Goal: Transaction & Acquisition: Obtain resource

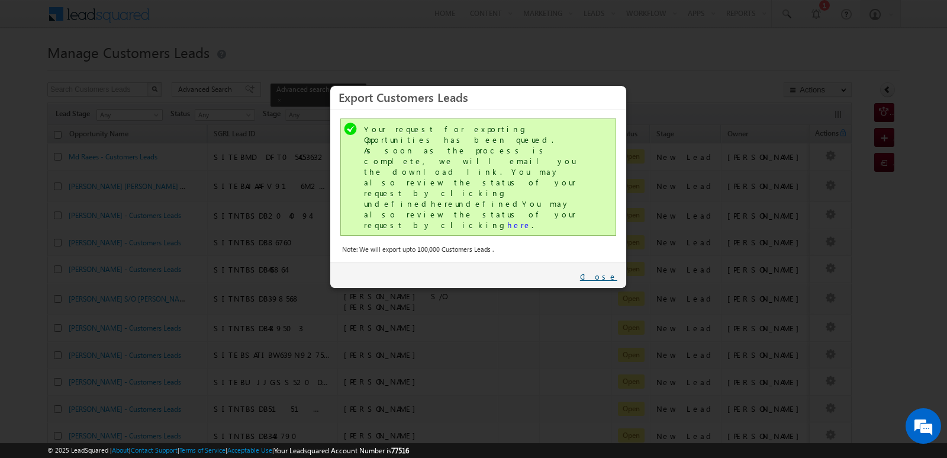
click at [604, 271] on link "Close" at bounding box center [598, 276] width 37 height 11
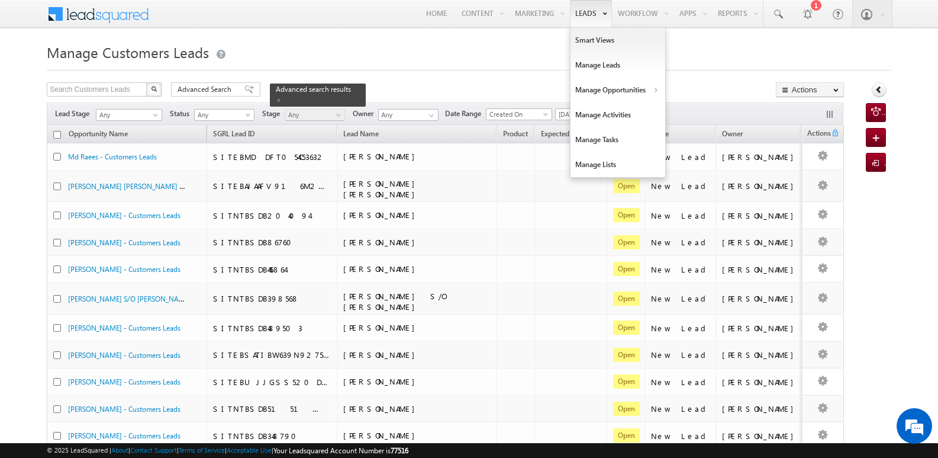
click at [580, 10] on link "Leads" at bounding box center [591, 13] width 42 height 27
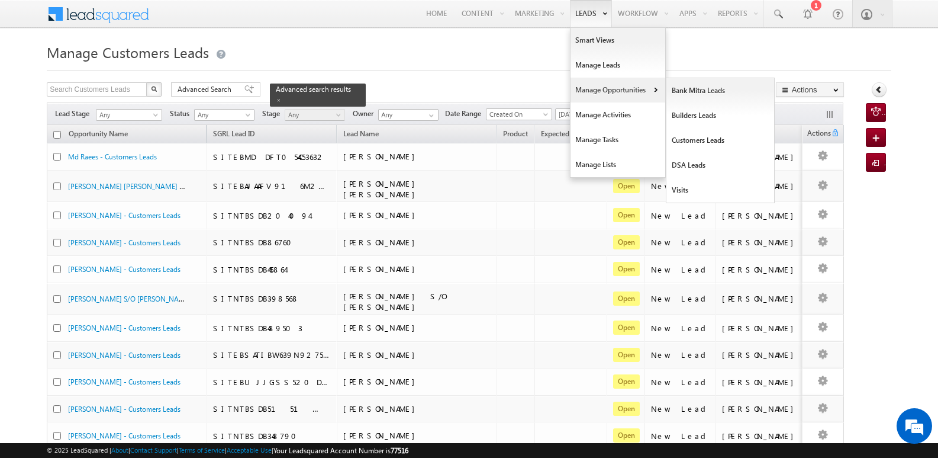
click at [588, 90] on link "Manage Opportunities" at bounding box center [618, 90] width 95 height 25
click at [705, 143] on link "Customers Leads" at bounding box center [721, 140] width 108 height 25
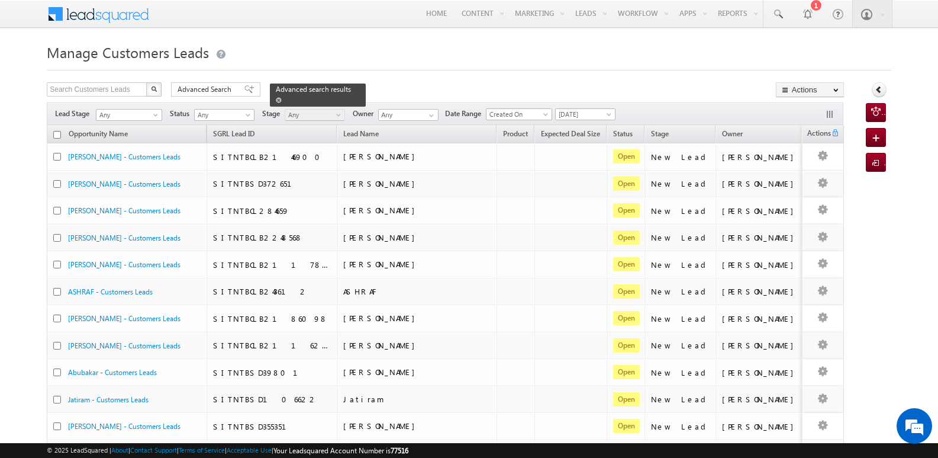
click at [282, 97] on span at bounding box center [279, 100] width 6 height 6
click at [245, 86] on span at bounding box center [249, 89] width 9 height 8
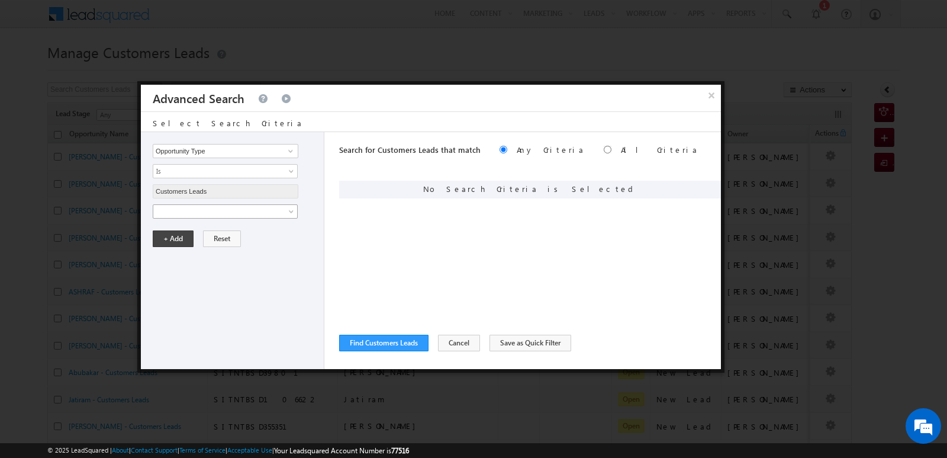
click at [242, 208] on span at bounding box center [217, 211] width 128 height 11
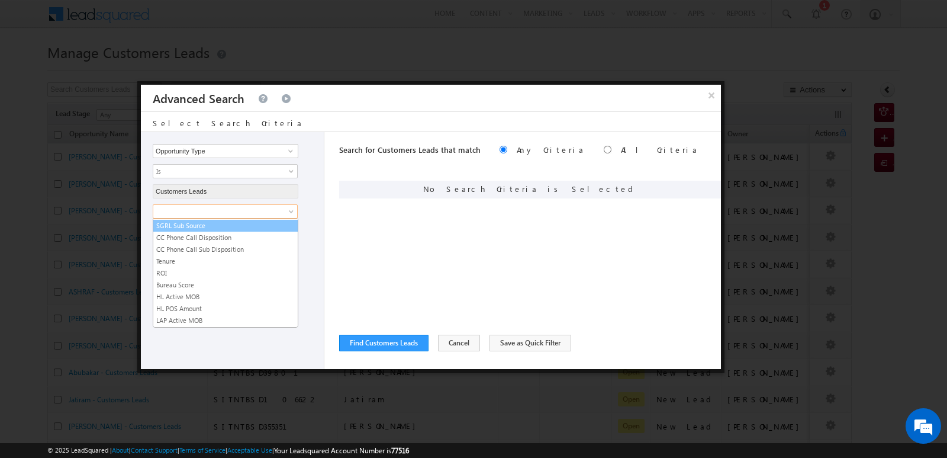
scroll to position [592, 0]
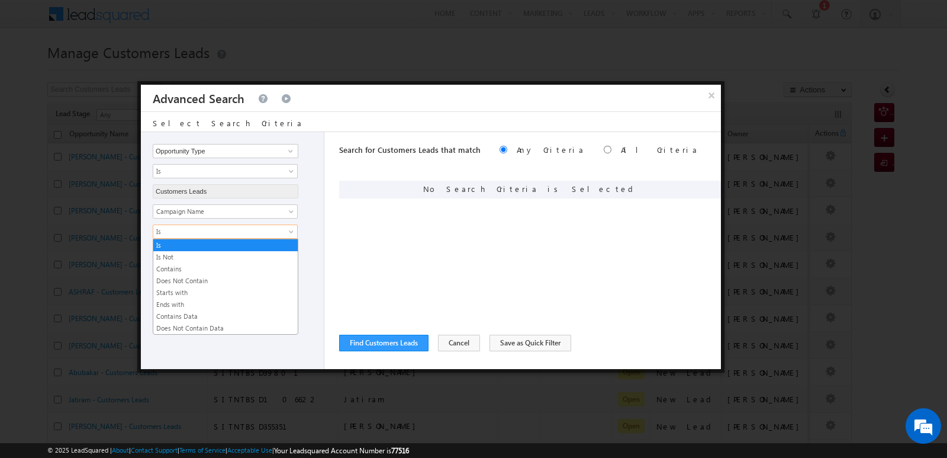
click at [245, 234] on span "Is" at bounding box center [217, 231] width 128 height 11
click at [189, 270] on link "Contains" at bounding box center [225, 268] width 144 height 11
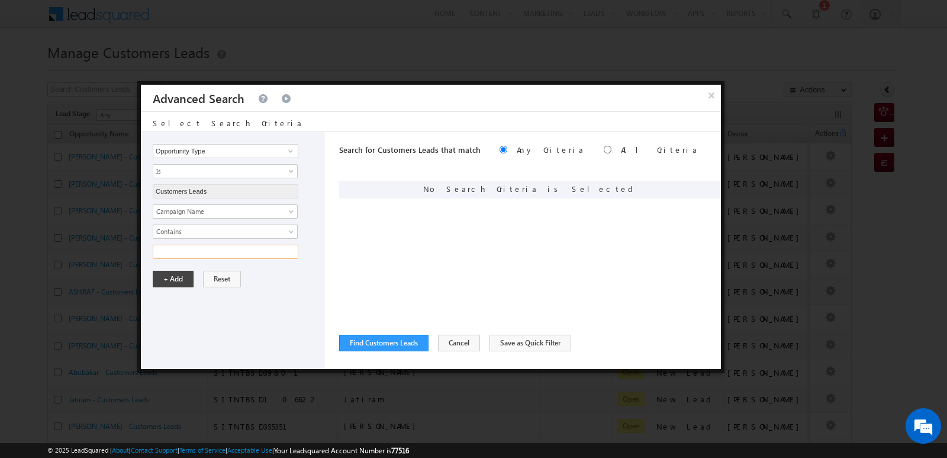
click at [198, 258] on input "text" at bounding box center [226, 252] width 146 height 14
type input "[DATE]"
click at [172, 281] on button "+ Add" at bounding box center [173, 279] width 41 height 17
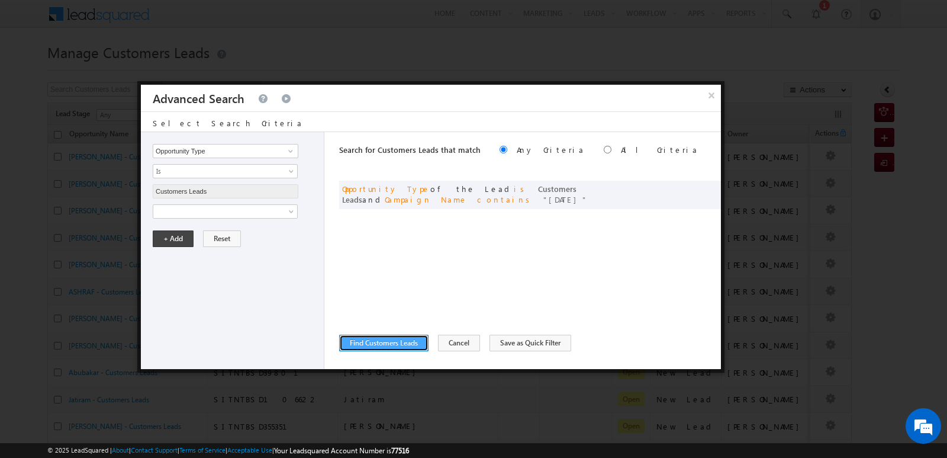
click at [389, 349] on button "Find Customers Leads" at bounding box center [383, 343] width 89 height 17
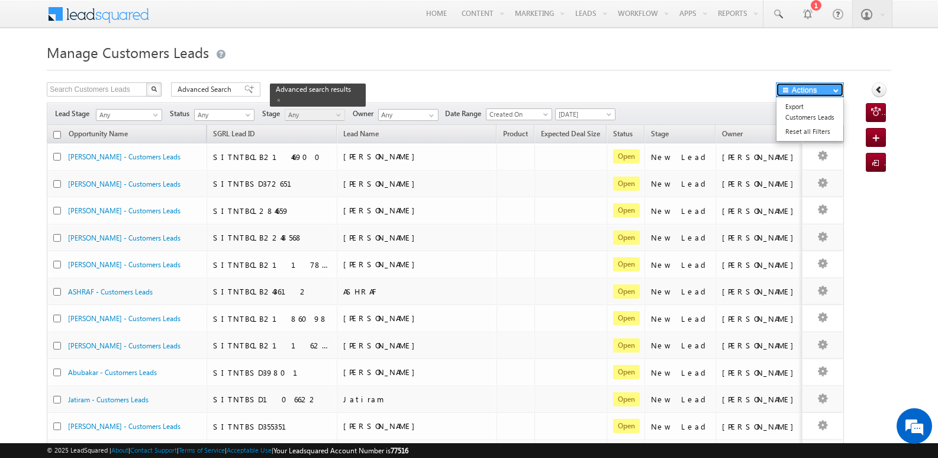
click at [796, 93] on button "Actions" at bounding box center [810, 89] width 68 height 15
click at [802, 114] on link "Export Customers Leads" at bounding box center [810, 111] width 67 height 25
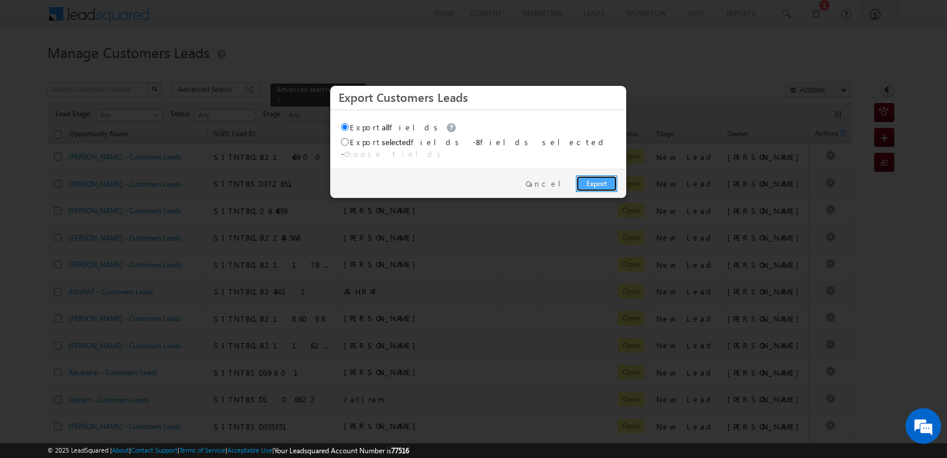
click at [598, 177] on link "Export" at bounding box center [596, 183] width 41 height 17
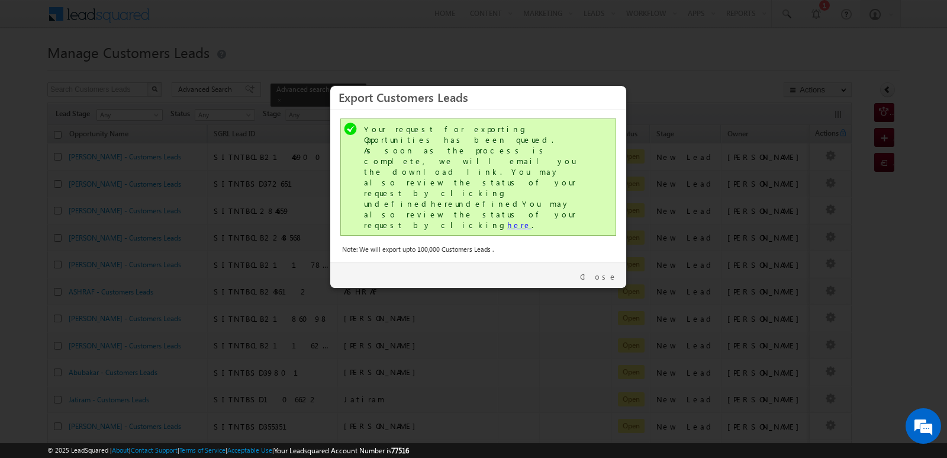
click at [507, 220] on link "here" at bounding box center [519, 225] width 24 height 10
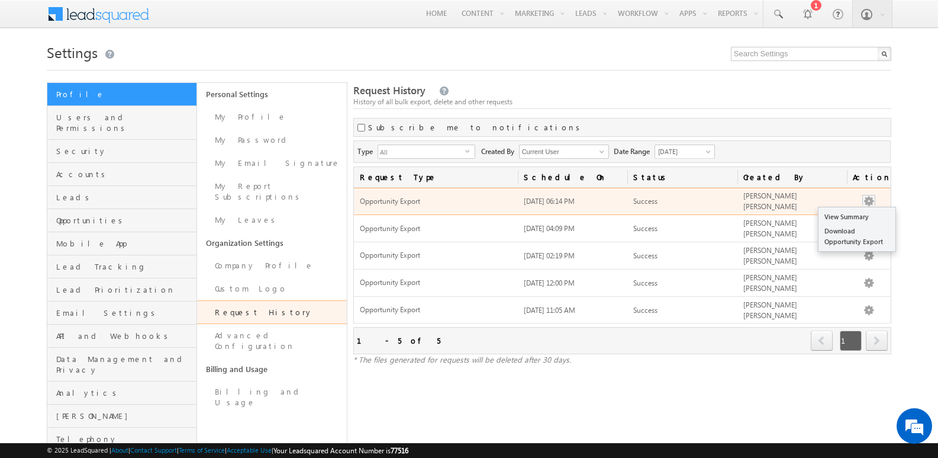
click at [871, 198] on button "button" at bounding box center [869, 201] width 12 height 12
click at [868, 235] on link "Download Opportunity Export" at bounding box center [857, 236] width 77 height 25
